Goal: Information Seeking & Learning: Learn about a topic

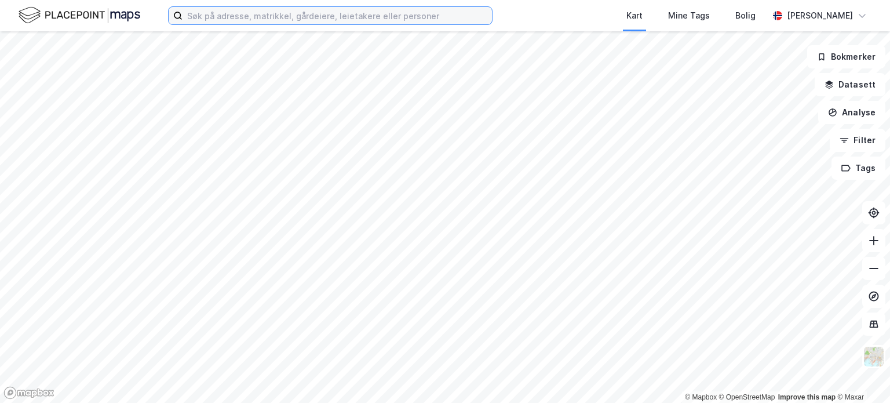
click at [214, 18] on input at bounding box center [336, 15] width 309 height 17
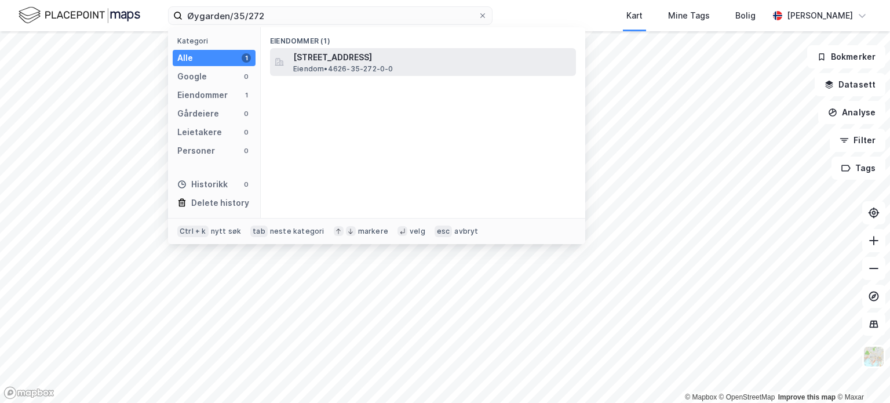
click at [352, 59] on span "[STREET_ADDRESS]" at bounding box center [432, 57] width 278 height 14
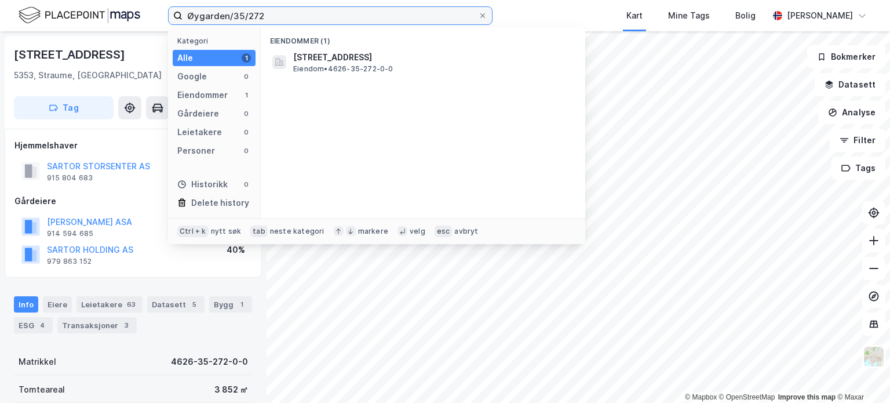
drag, startPoint x: 265, startPoint y: 19, endPoint x: 63, endPoint y: -8, distance: 203.9
click at [63, 0] on html "Øygarden/35/272 Kategori Alle 1 Google 0 Eiendommer 1 Gårdeiere 0 Leietakere 0 …" at bounding box center [445, 201] width 890 height 403
type input "3"
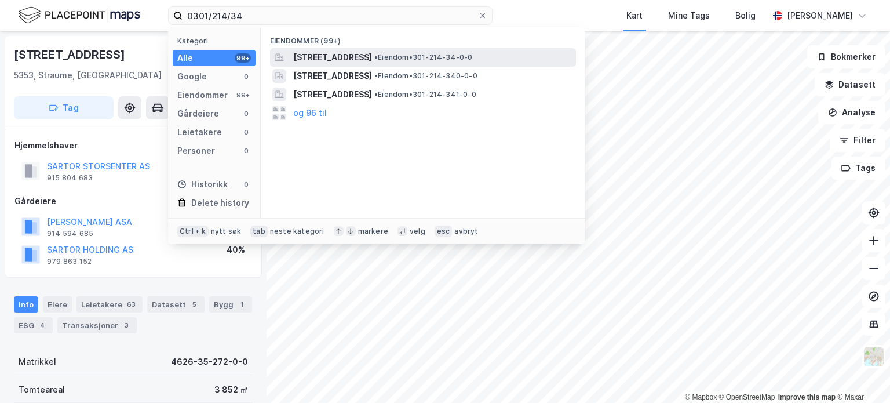
click at [305, 54] on span "[STREET_ADDRESS]" at bounding box center [332, 57] width 79 height 14
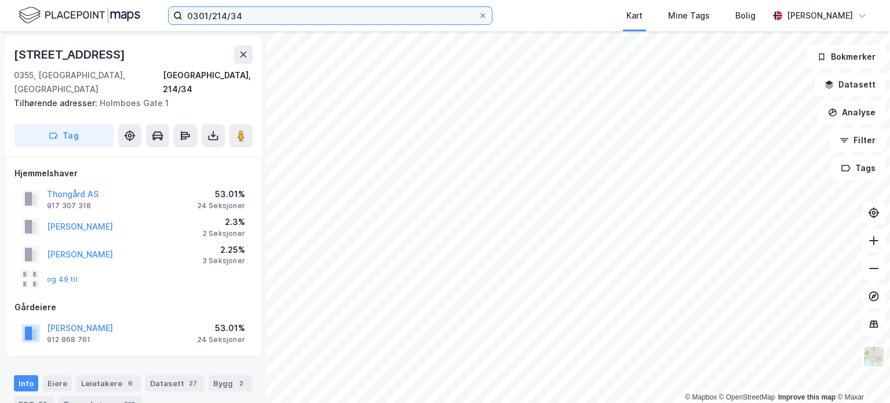
click at [255, 13] on input "0301/214/34" at bounding box center [329, 15] width 295 height 17
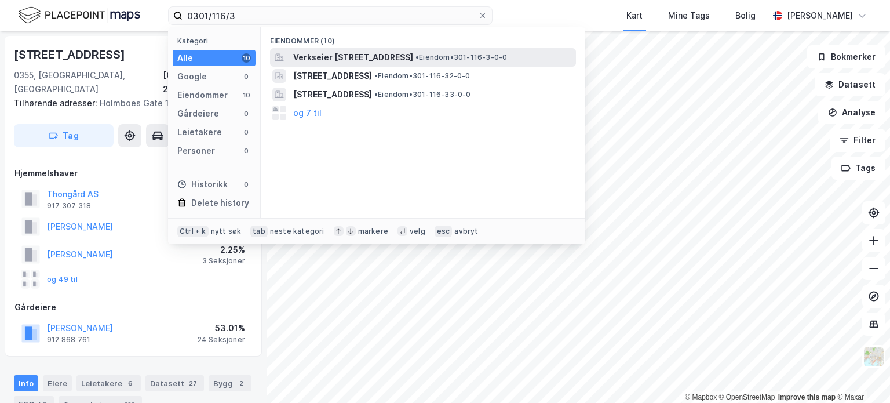
click at [413, 54] on span "Verkseier [STREET_ADDRESS]" at bounding box center [353, 57] width 120 height 14
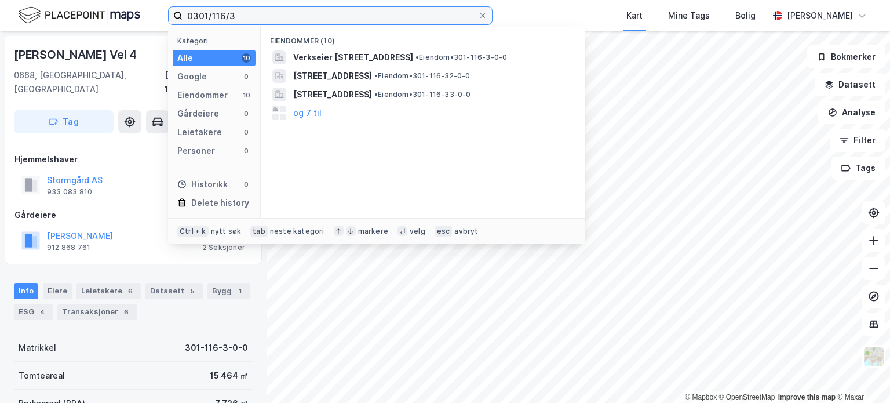
drag, startPoint x: 246, startPoint y: 15, endPoint x: 136, endPoint y: 8, distance: 109.7
click at [136, 8] on div "0301/116/3 Kategori Alle 10 Google 0 Eiendommer 10 Gårdeiere 0 Leietakere 0 Per…" at bounding box center [445, 15] width 890 height 31
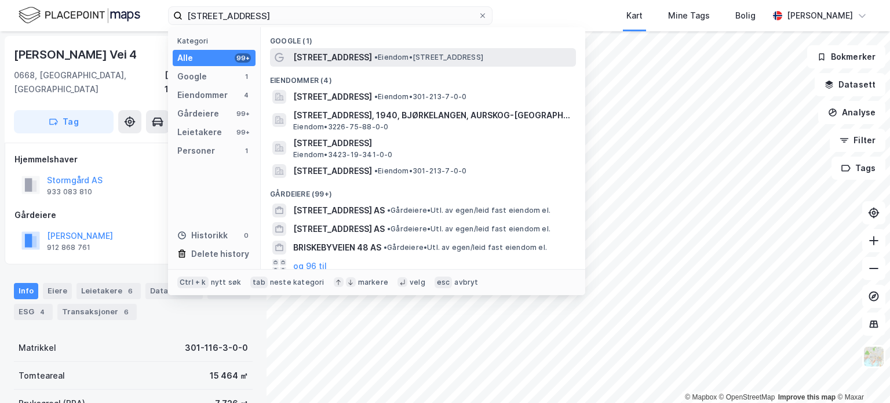
click at [444, 56] on span "• Eiendom • [STREET_ADDRESS]" at bounding box center [428, 57] width 109 height 9
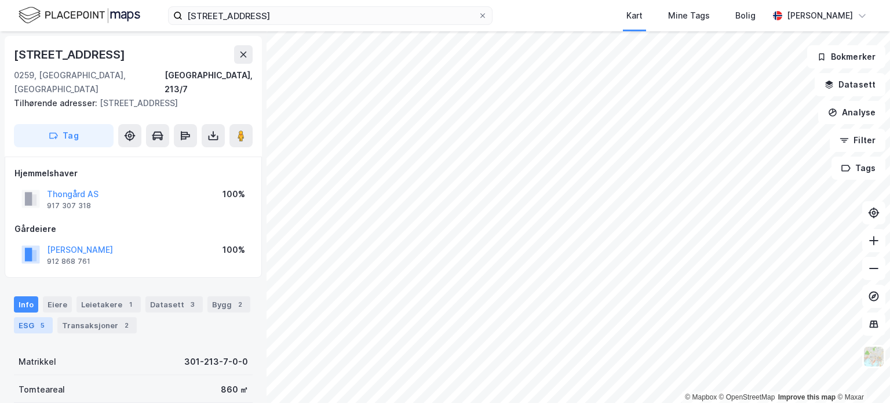
click at [38, 319] on div "5" at bounding box center [42, 325] width 12 height 12
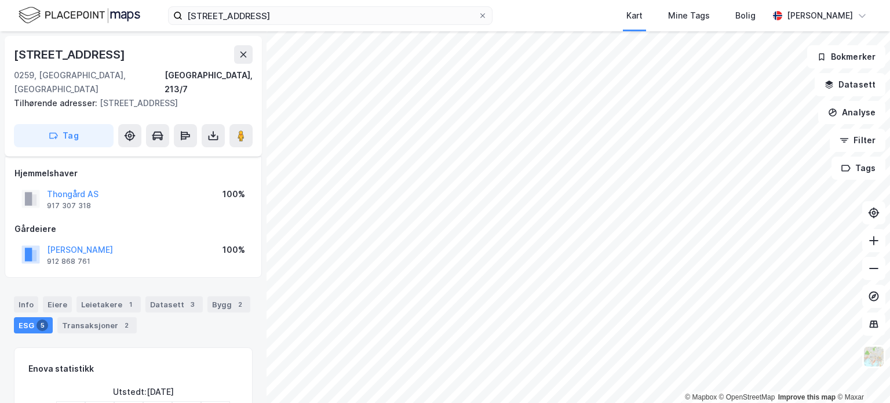
scroll to position [174, 0]
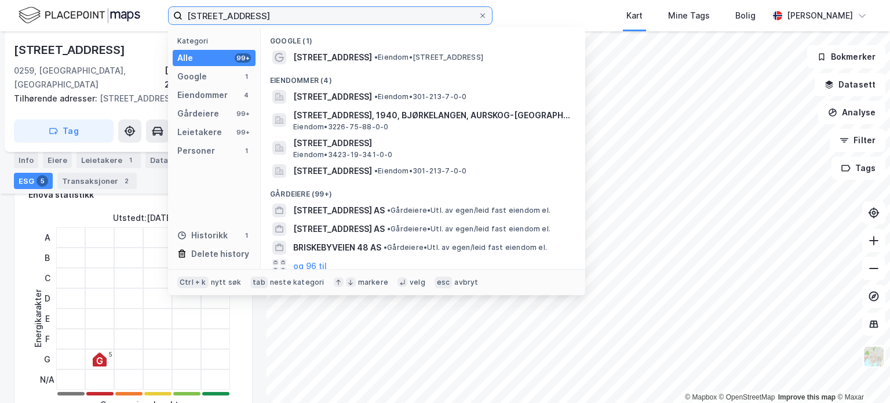
drag, startPoint x: 294, startPoint y: 19, endPoint x: -139, endPoint y: 9, distance: 433.5
click at [0, 9] on html "Briskebyveien 2 Kategori Alle 99+ Google 1 Eiendommer 4 Gårdeiere 99+ Leietaker…" at bounding box center [445, 201] width 890 height 403
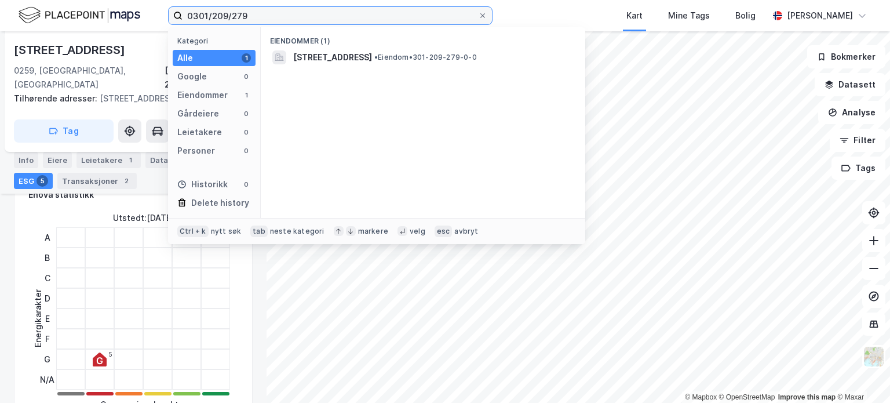
type input "0301/209/279"
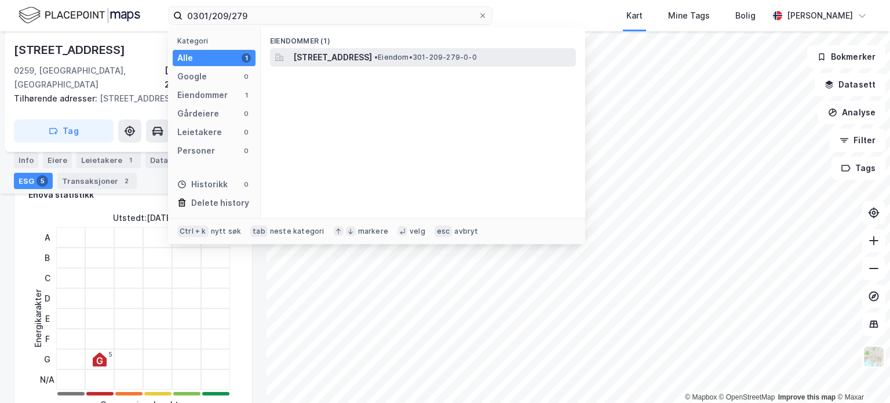
click at [341, 60] on span "[STREET_ADDRESS]" at bounding box center [332, 57] width 79 height 14
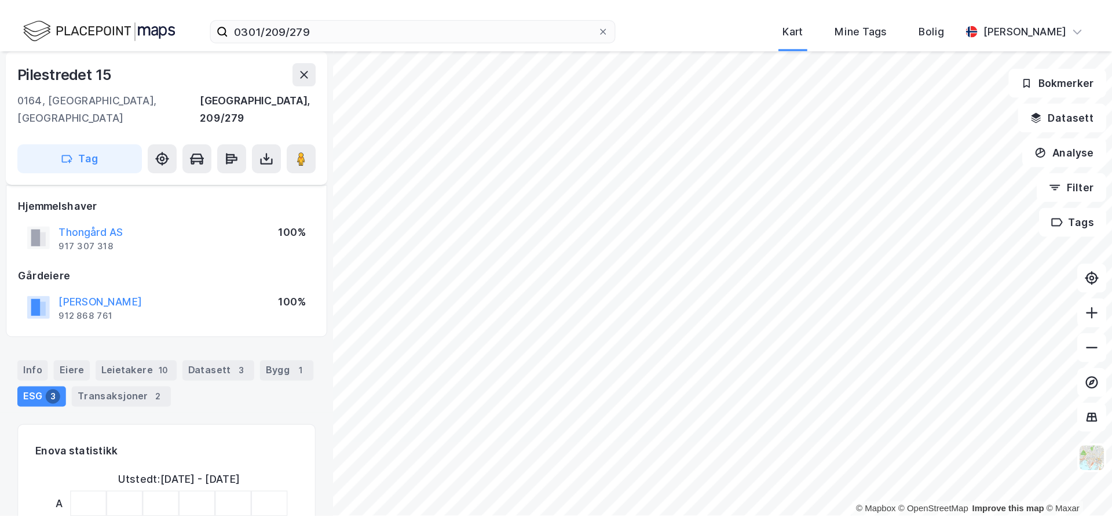
scroll to position [5, 0]
